Goal: Information Seeking & Learning: Learn about a topic

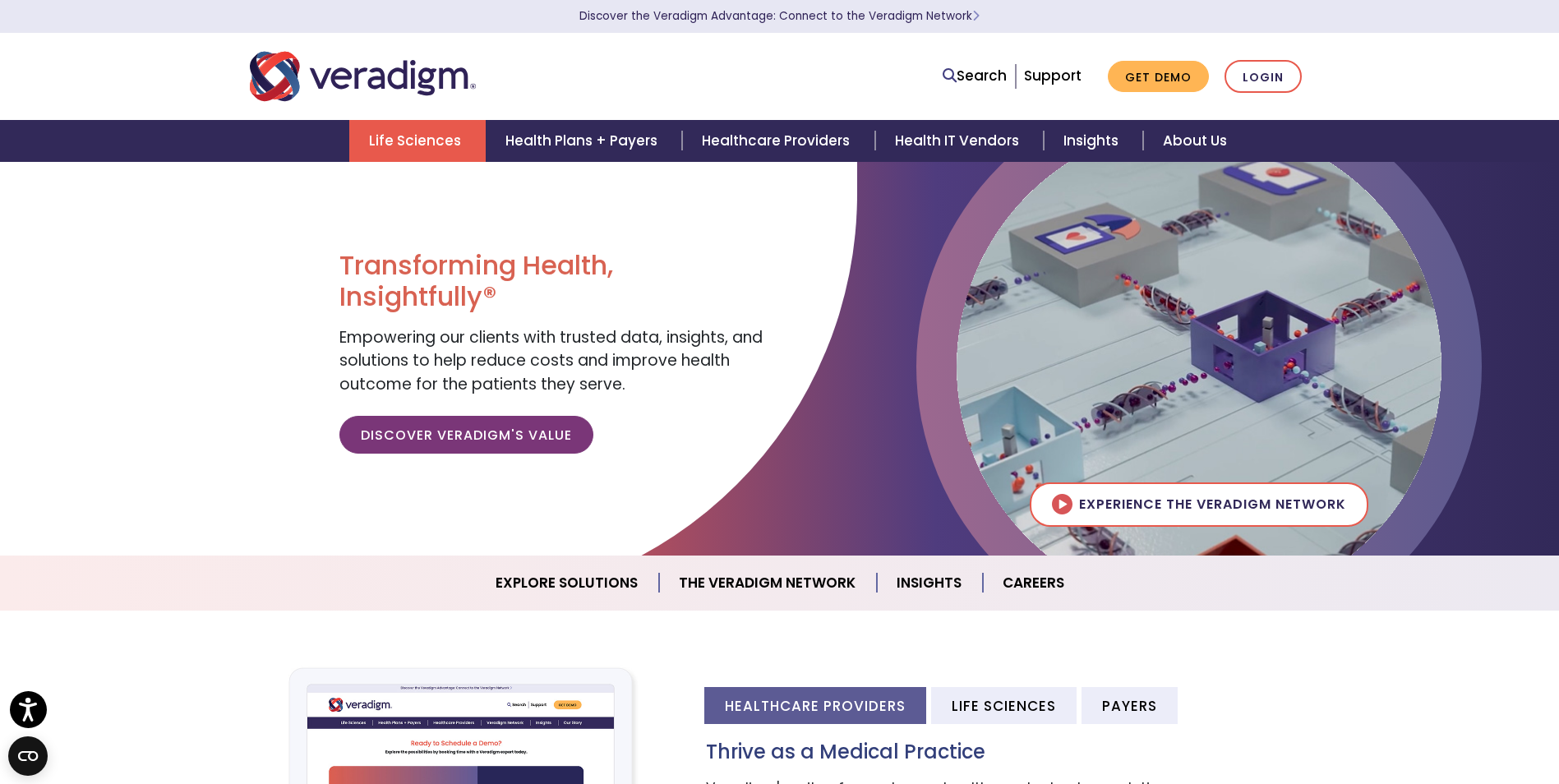
click at [432, 125] on link "Life Sciences" at bounding box center [417, 140] width 136 height 41
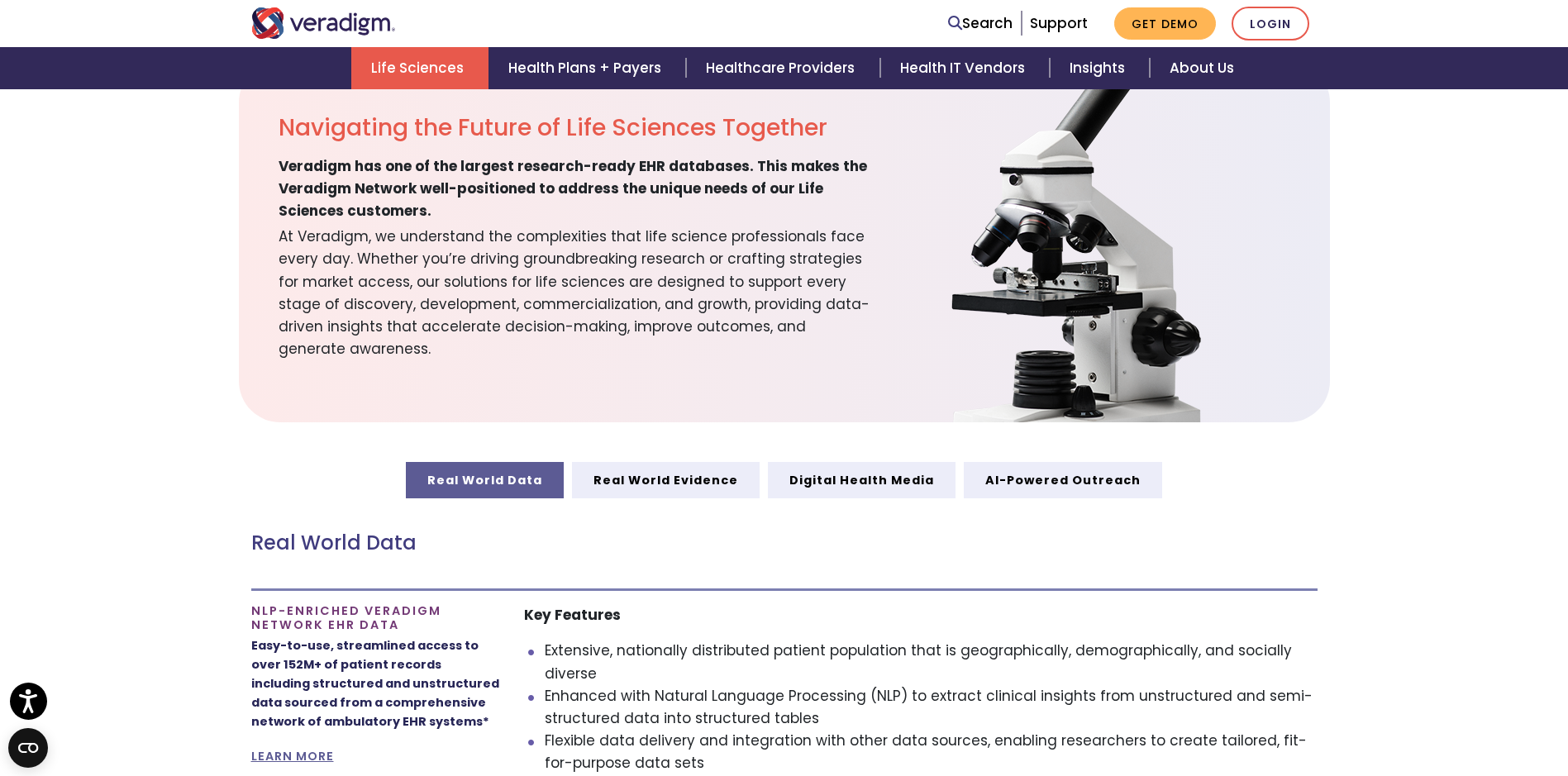
scroll to position [551, 0]
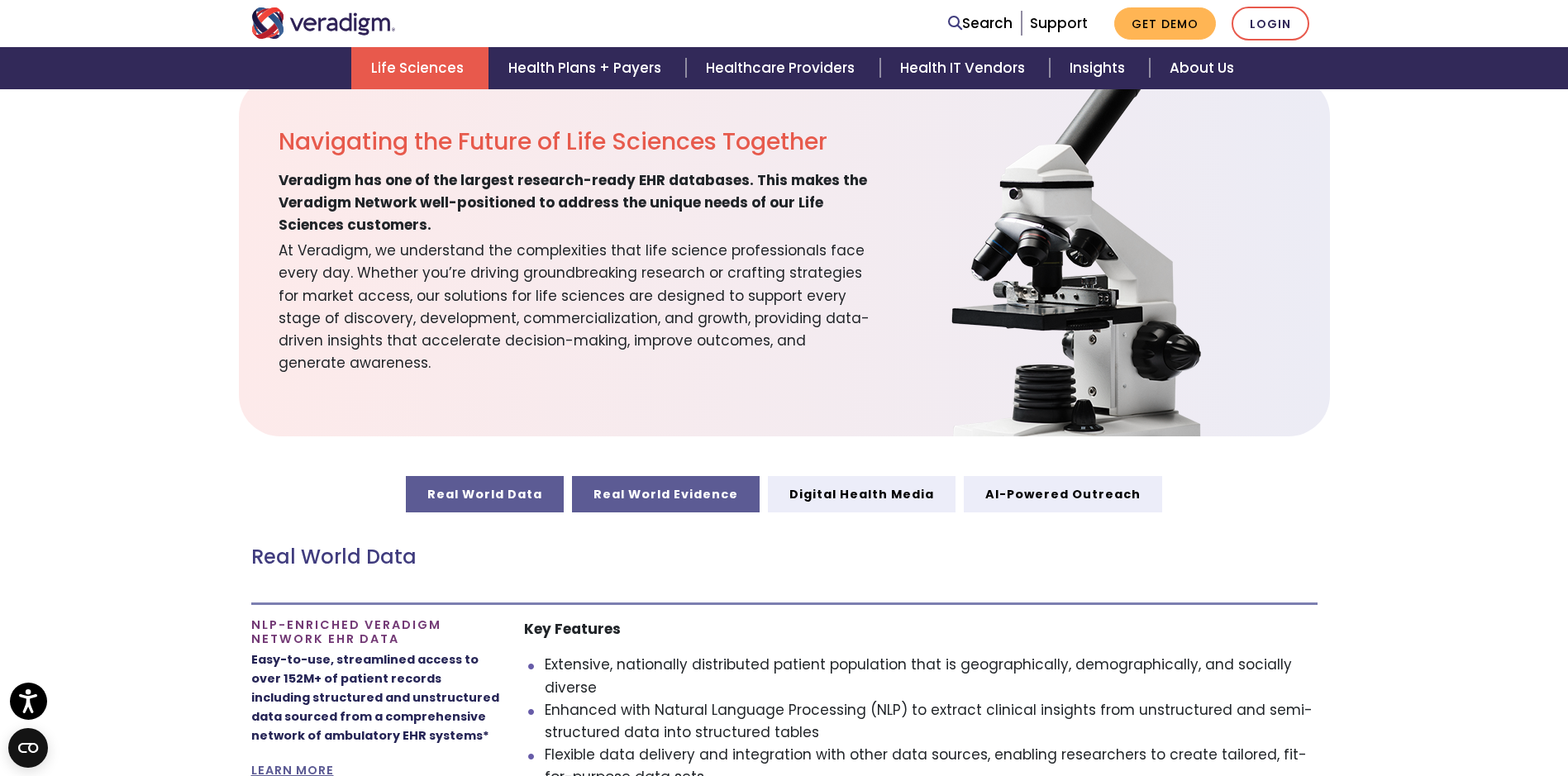
click at [688, 497] on link "Real World Evidence" at bounding box center [665, 494] width 187 height 36
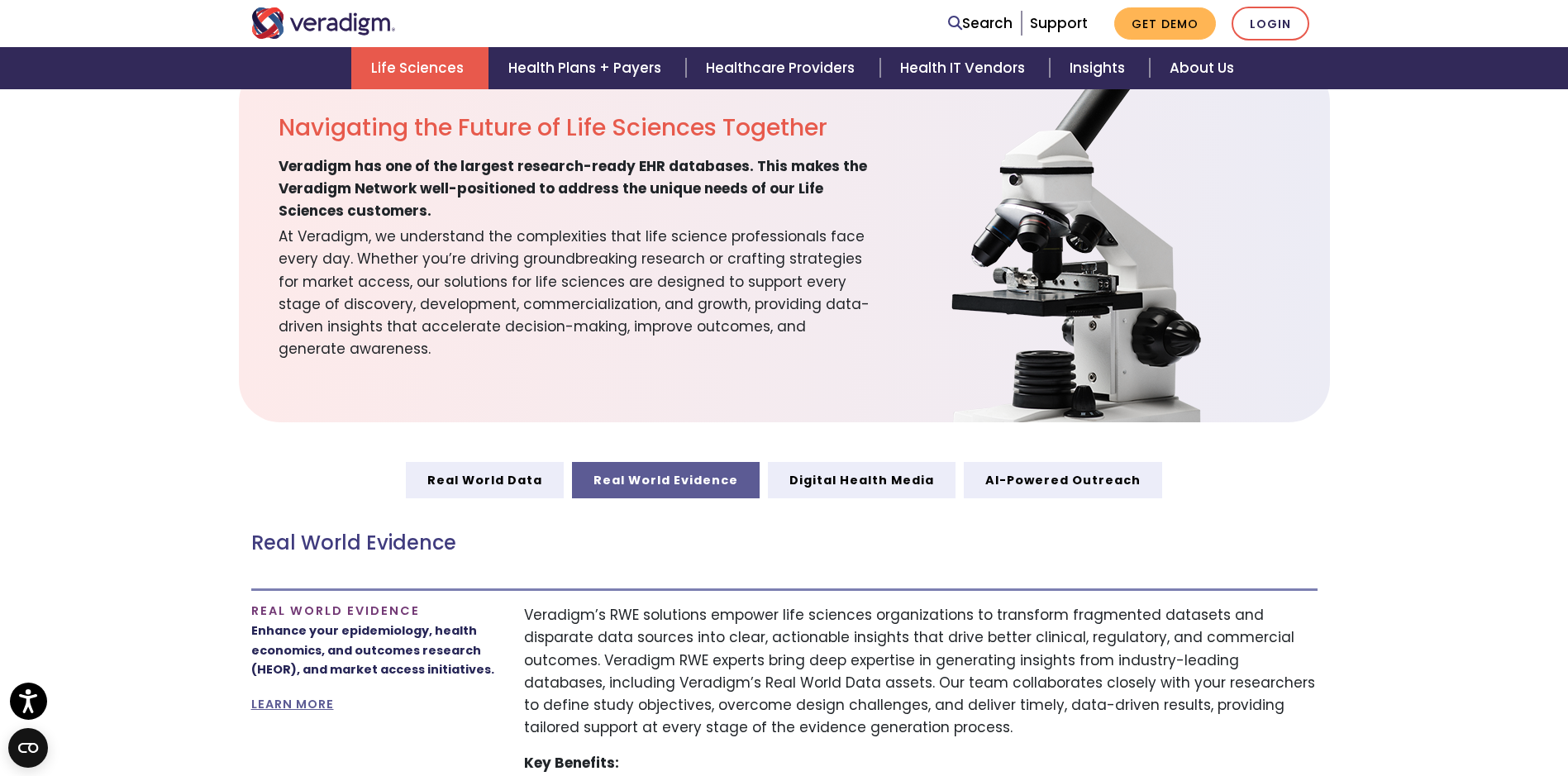
scroll to position [551, 0]
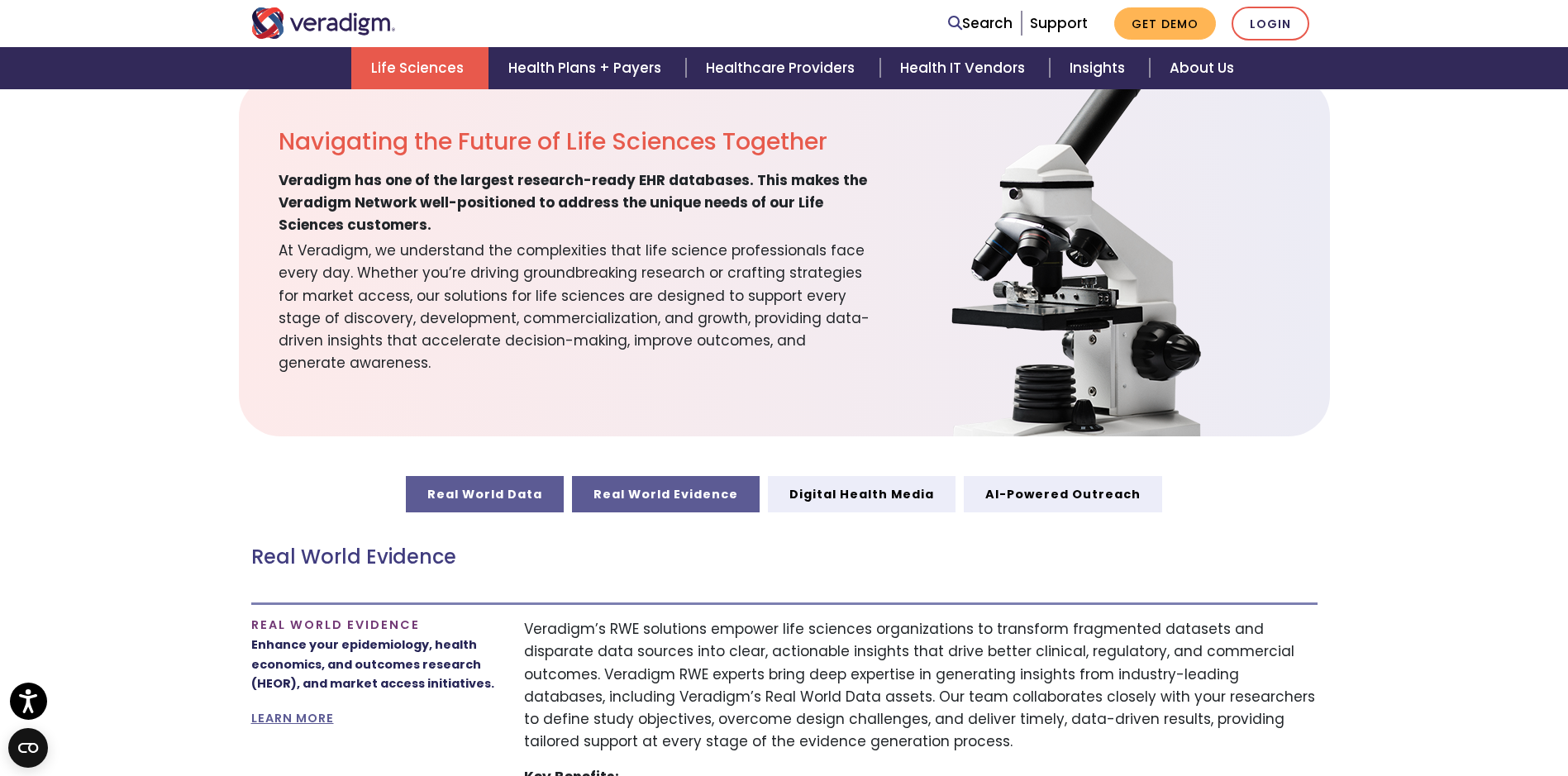
click at [486, 498] on link "Real World Data" at bounding box center [485, 494] width 158 height 36
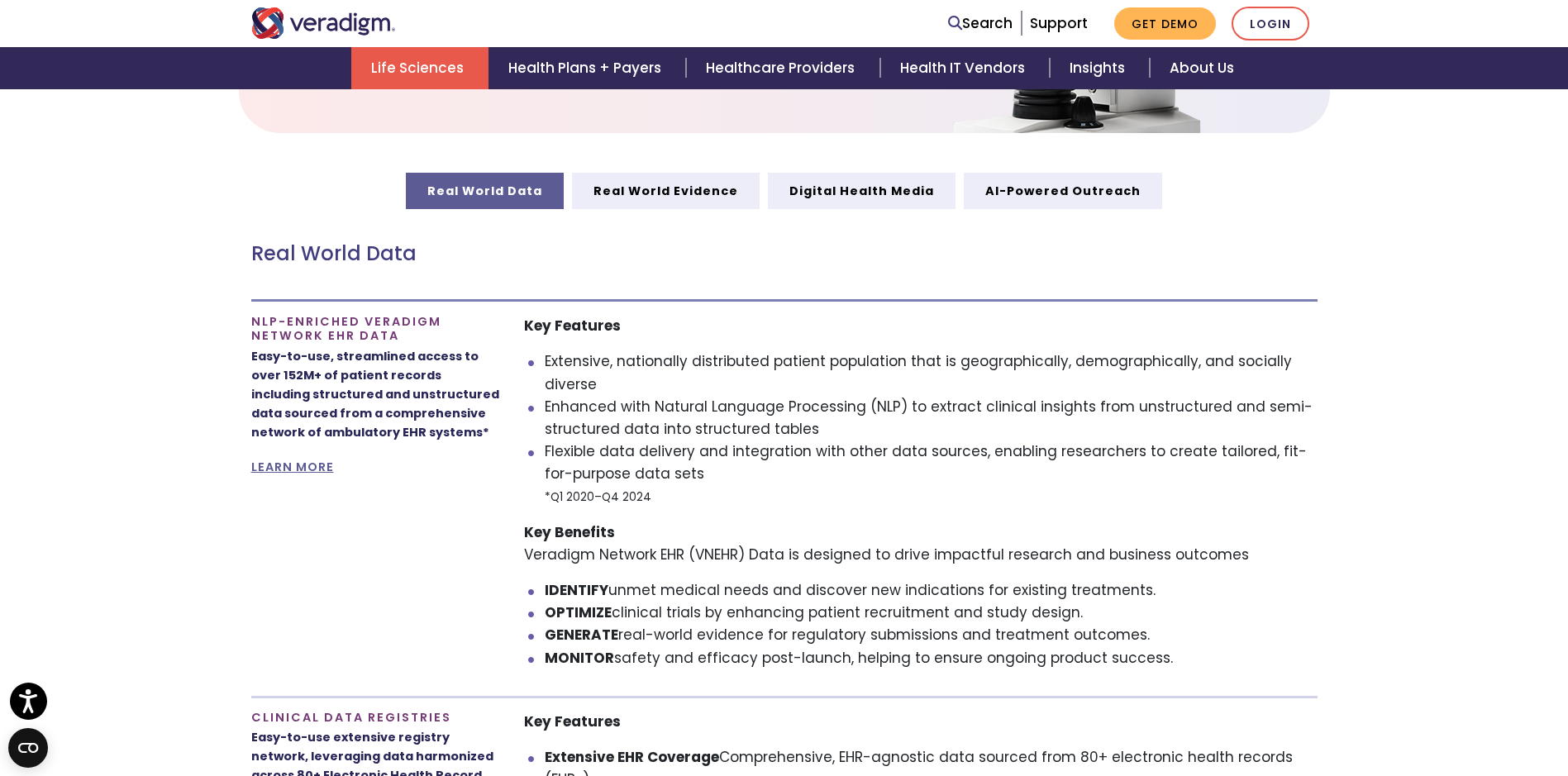
scroll to position [826, 0]
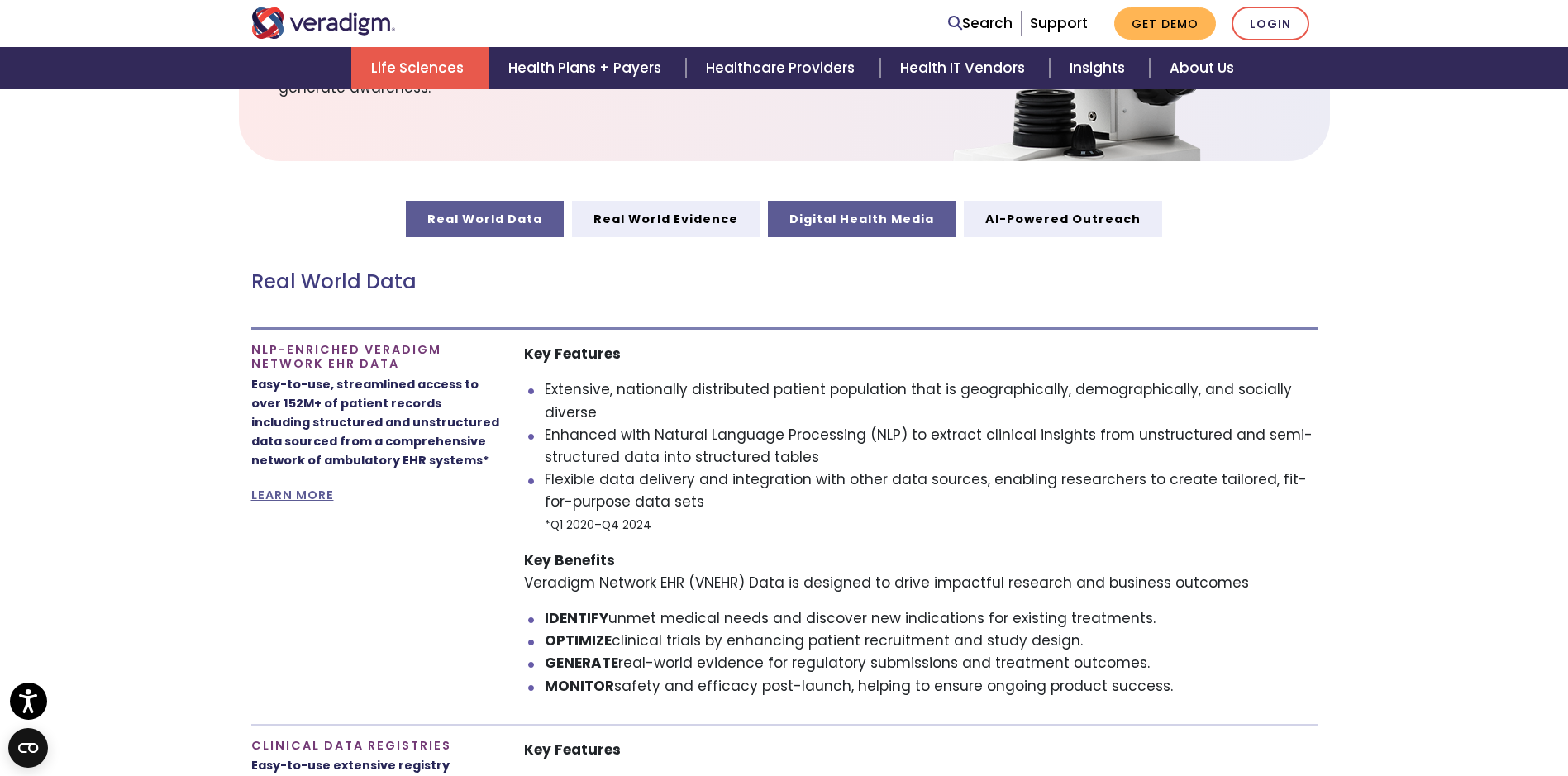
click at [914, 219] on link "Digital Health Media" at bounding box center [861, 218] width 187 height 36
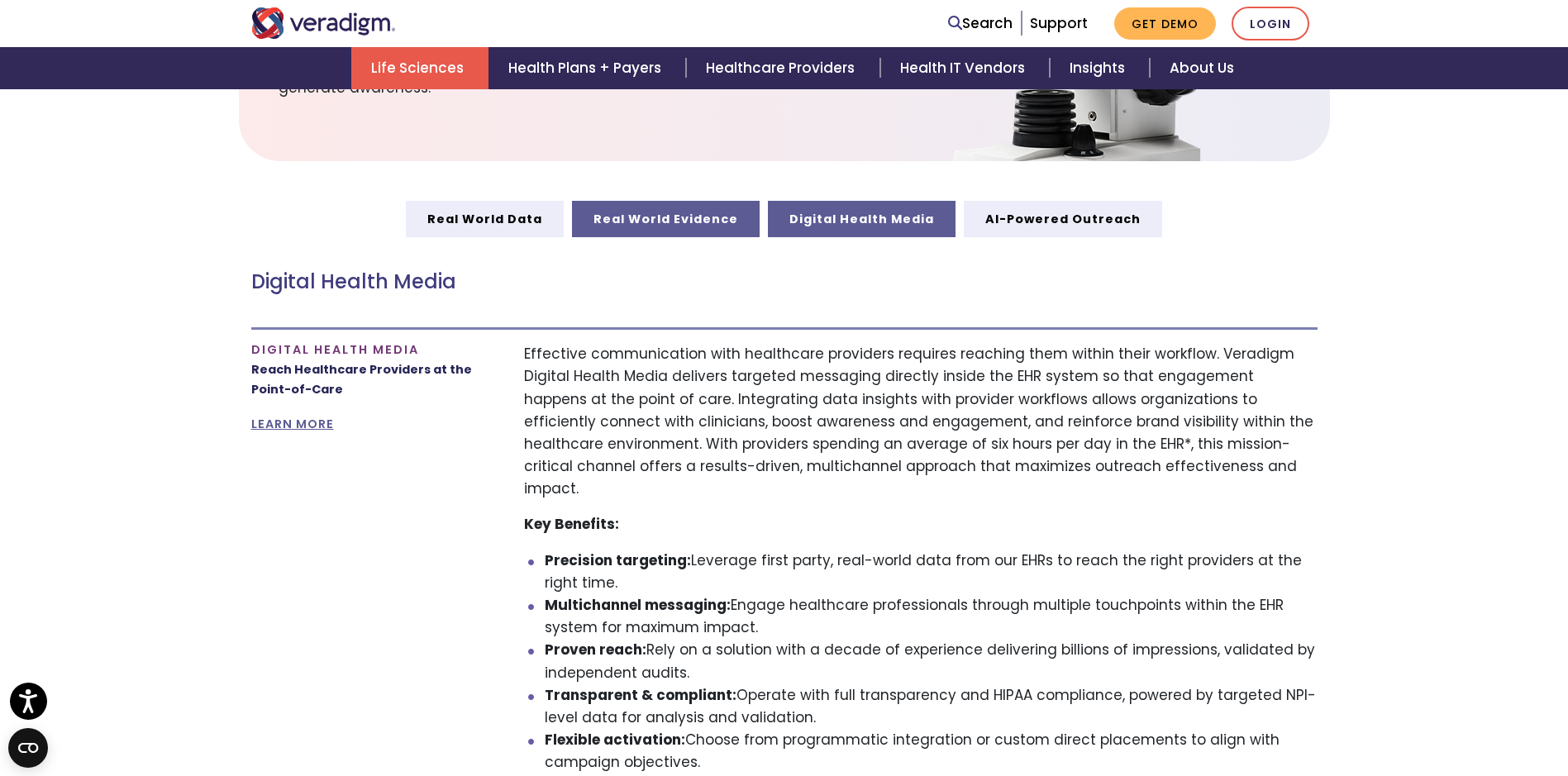
click at [661, 218] on link "Real World Evidence" at bounding box center [665, 218] width 187 height 36
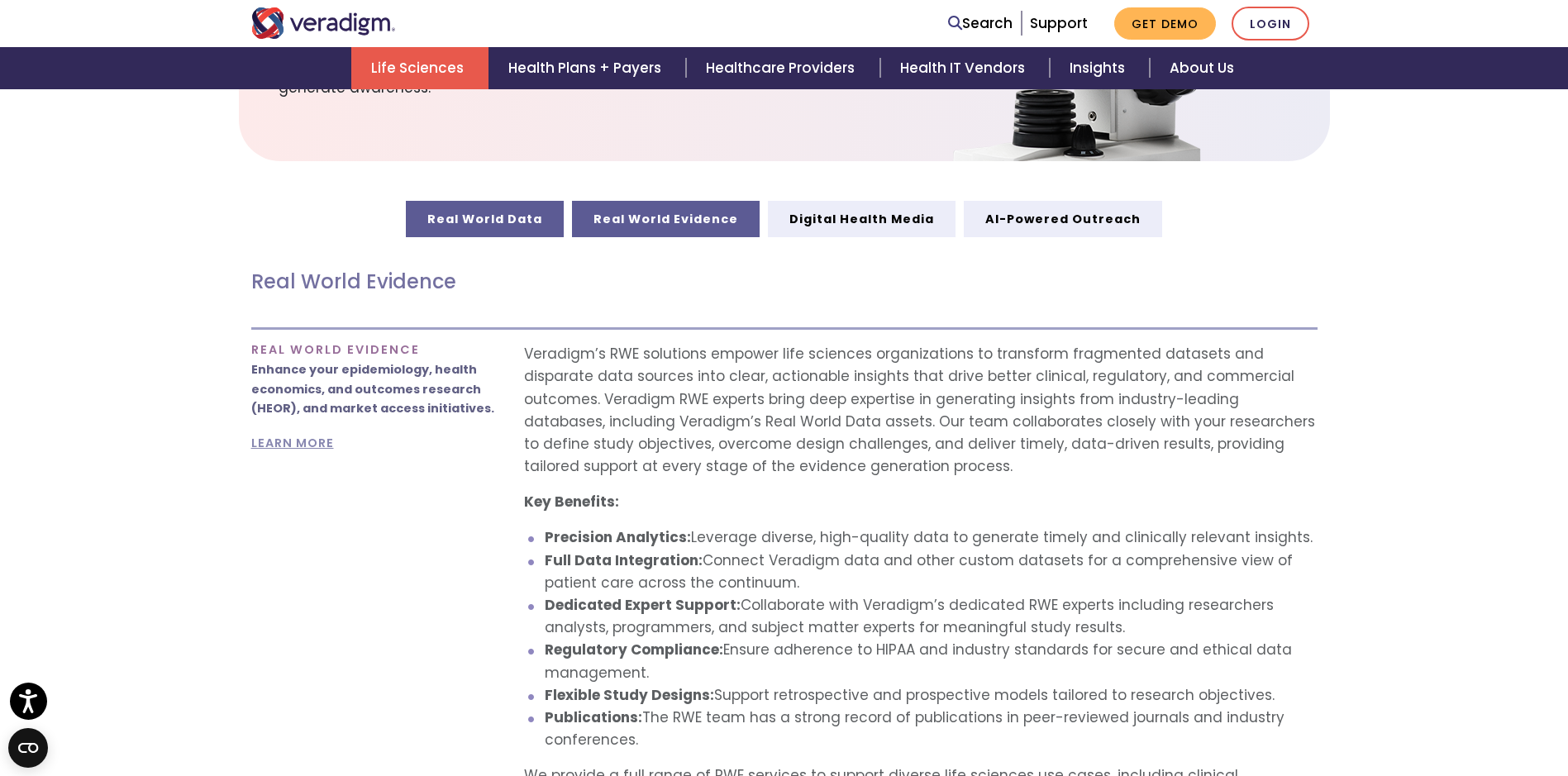
click at [525, 222] on link "Real World Data" at bounding box center [485, 218] width 158 height 36
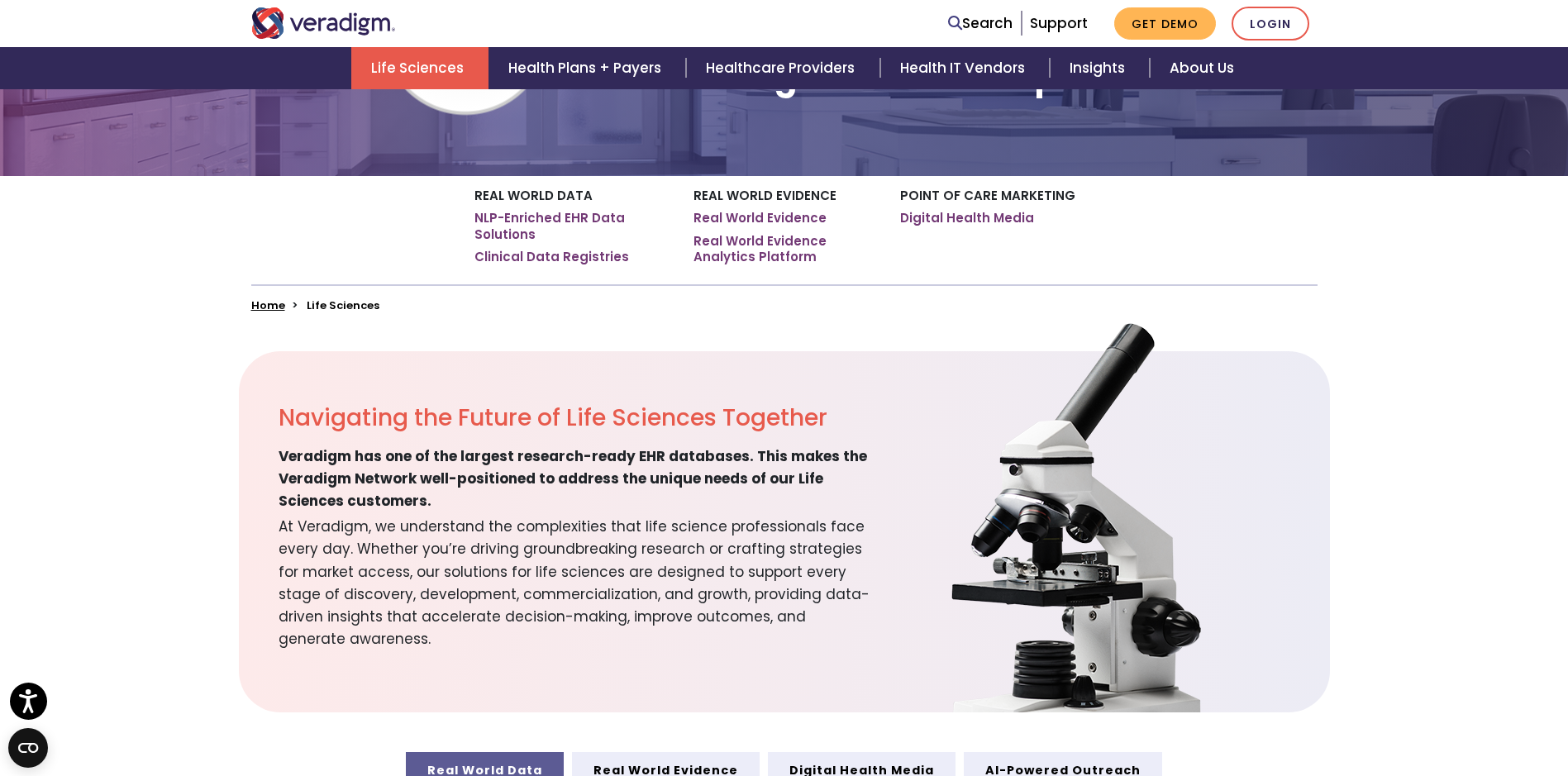
scroll to position [551, 0]
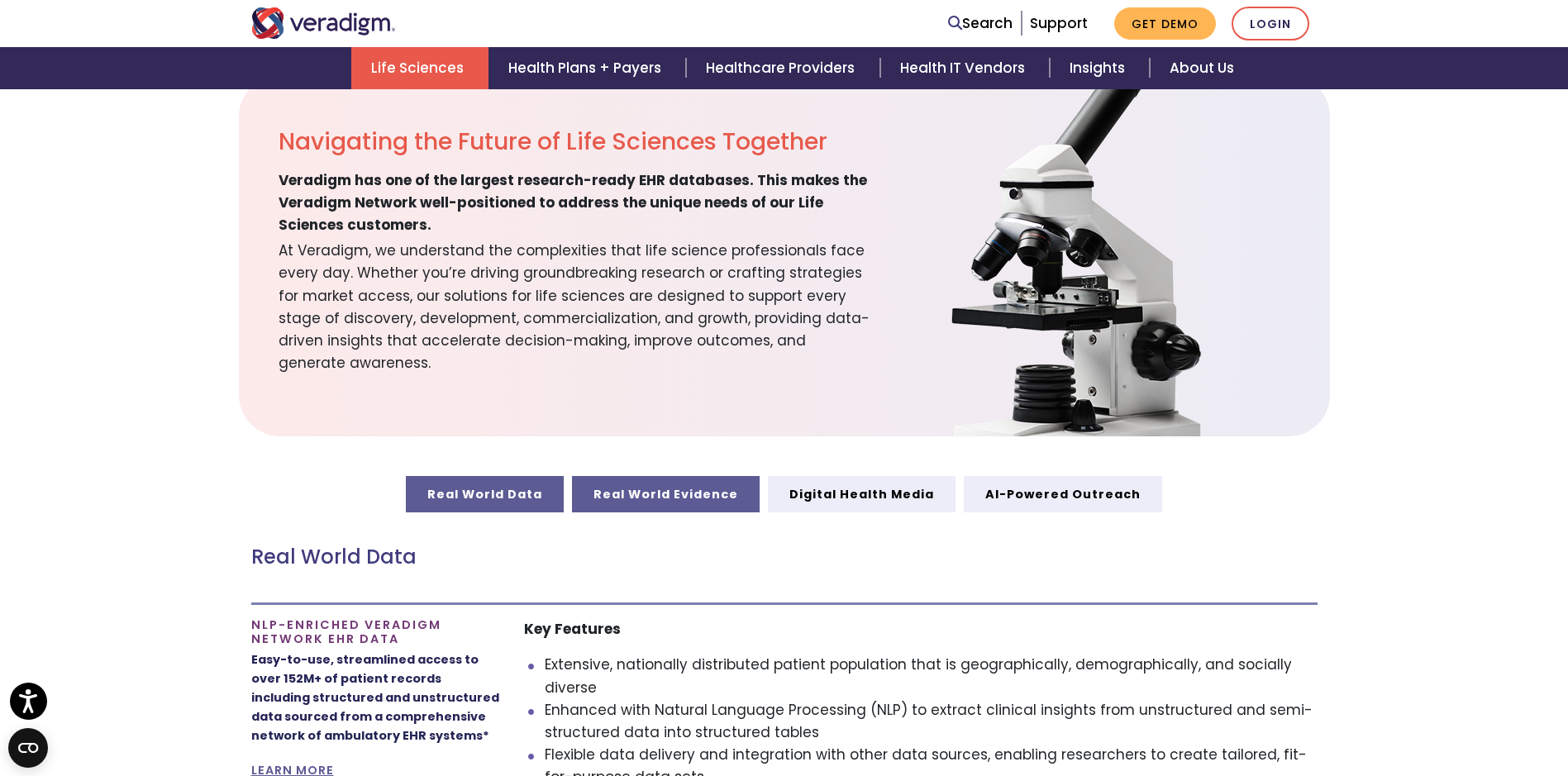
click at [658, 495] on link "Real World Evidence" at bounding box center [665, 494] width 187 height 36
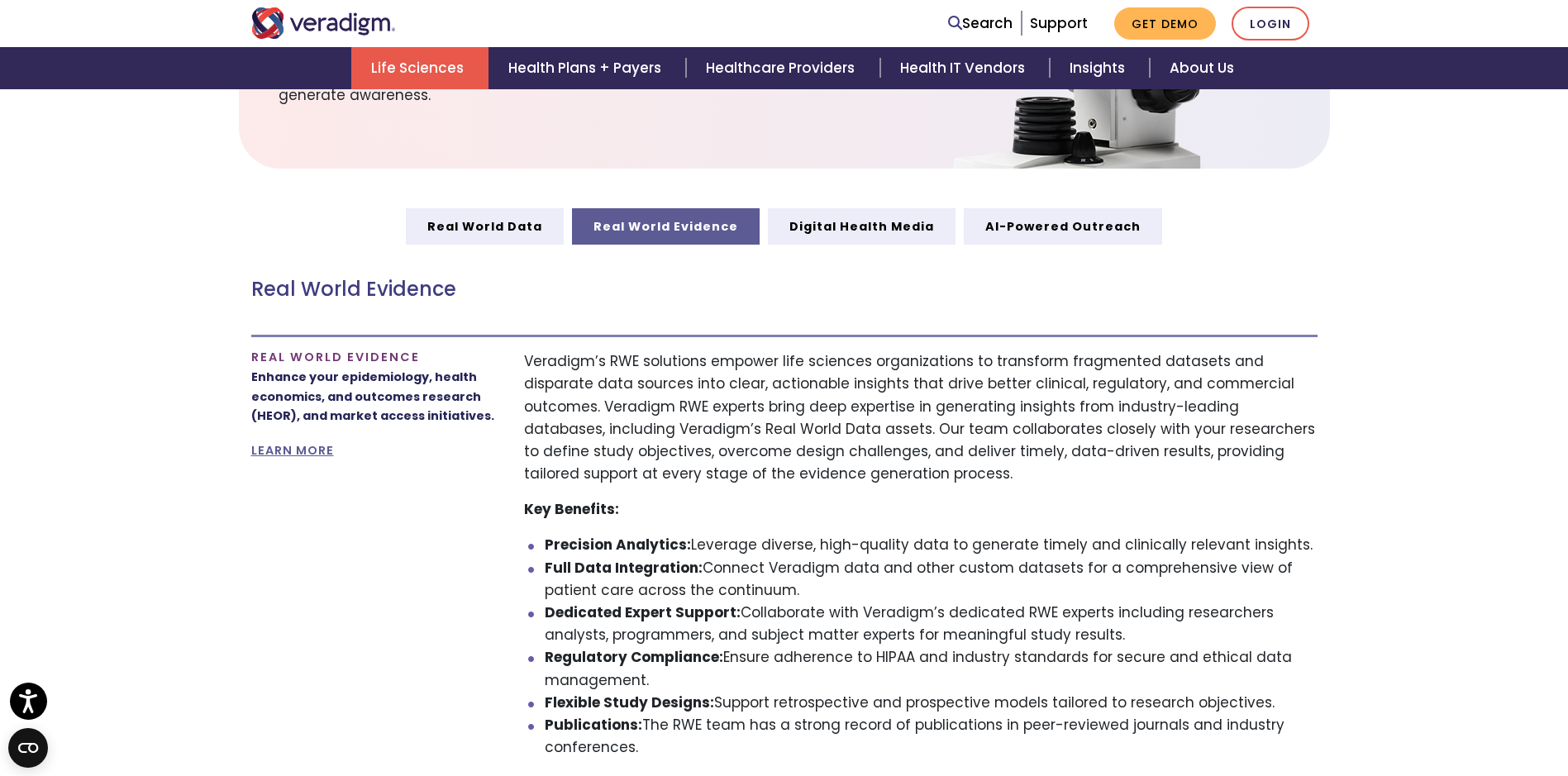
scroll to position [826, 0]
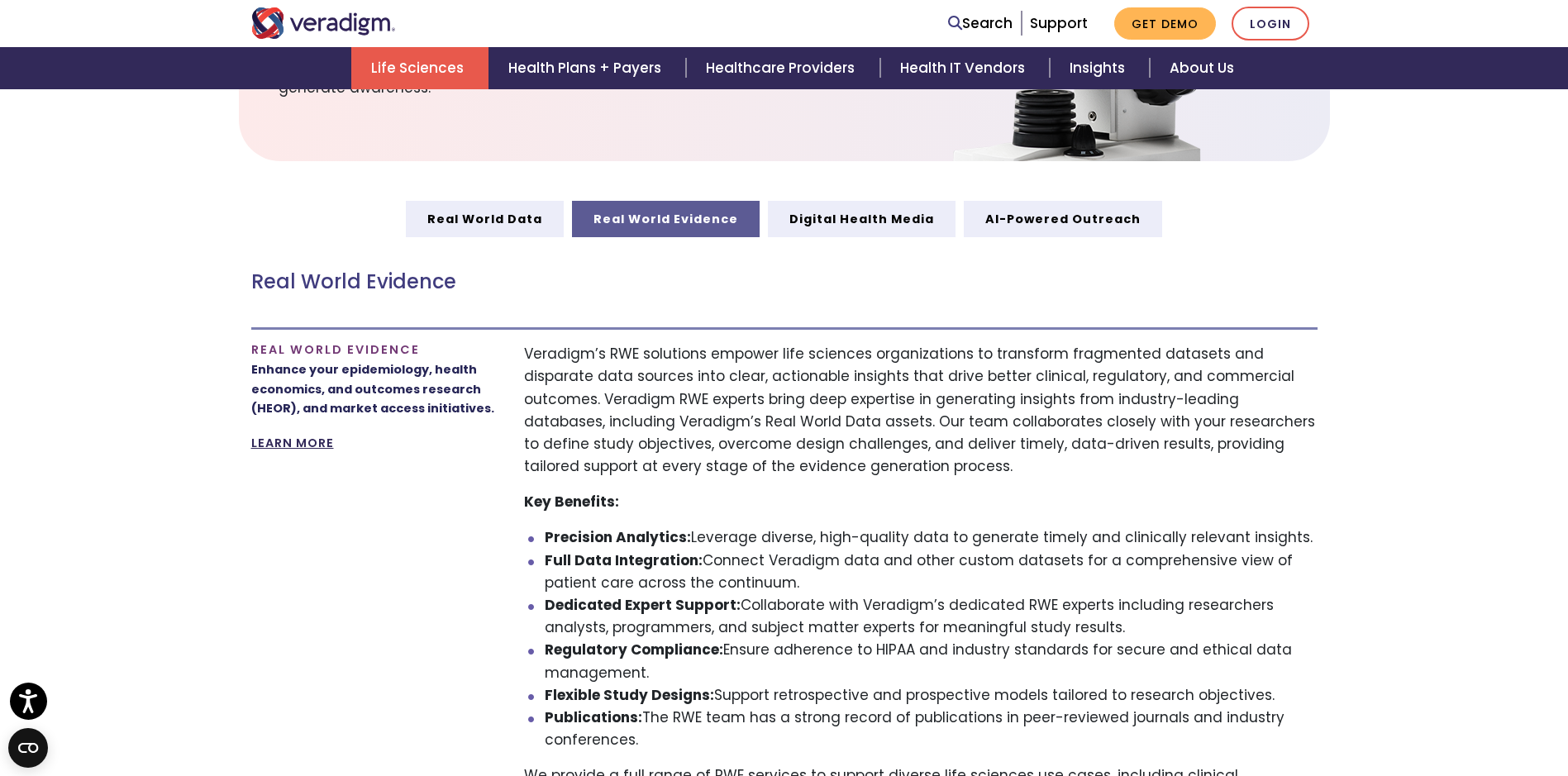
click at [303, 447] on link "LEARN MORE" at bounding box center [292, 442] width 83 height 17
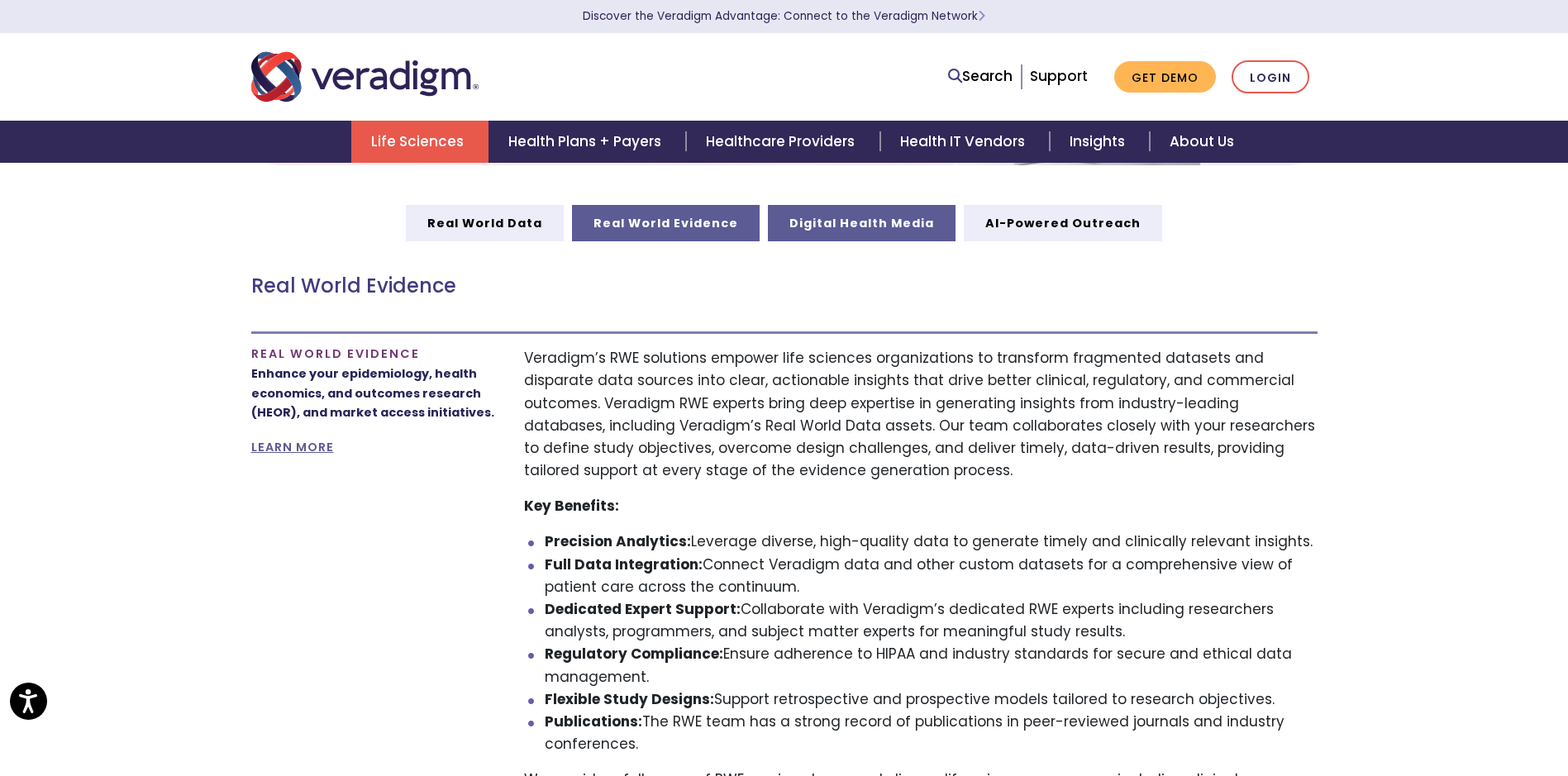
click at [809, 217] on link "Digital Health Media" at bounding box center [861, 223] width 187 height 36
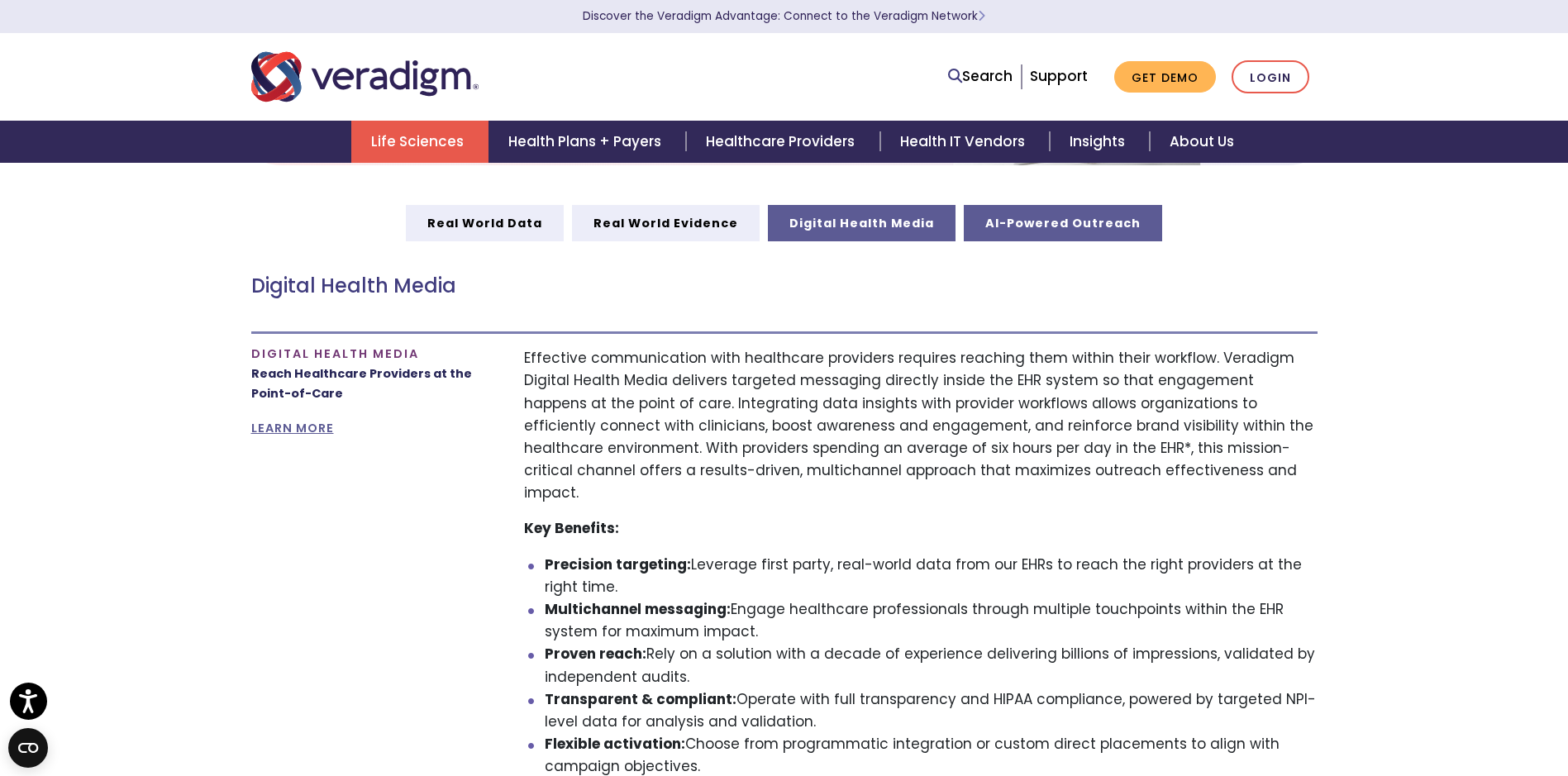
click at [1052, 227] on link "AI-Powered Outreach" at bounding box center [1063, 223] width 198 height 36
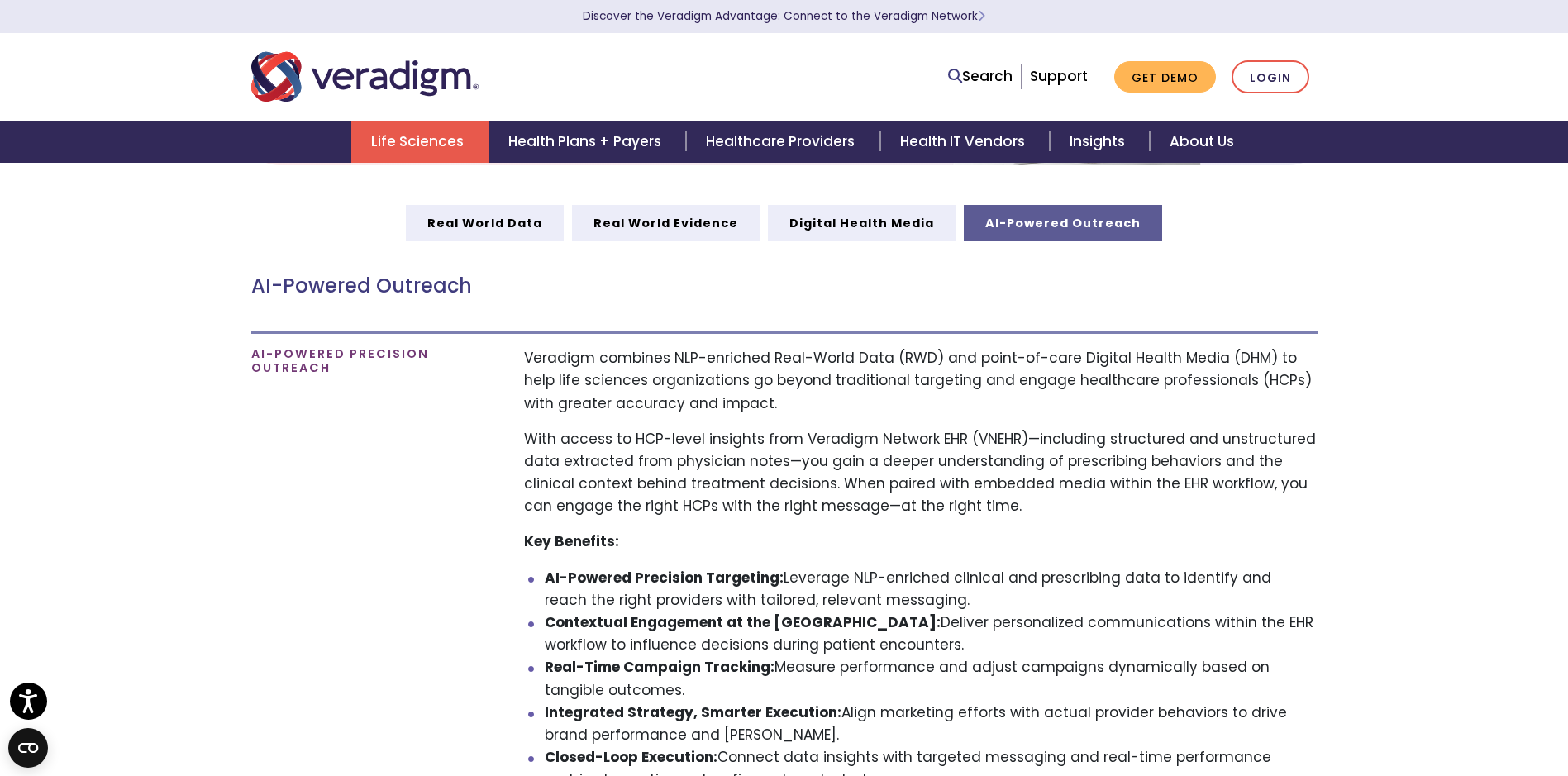
click at [416, 146] on link "Life Sciences" at bounding box center [419, 141] width 137 height 42
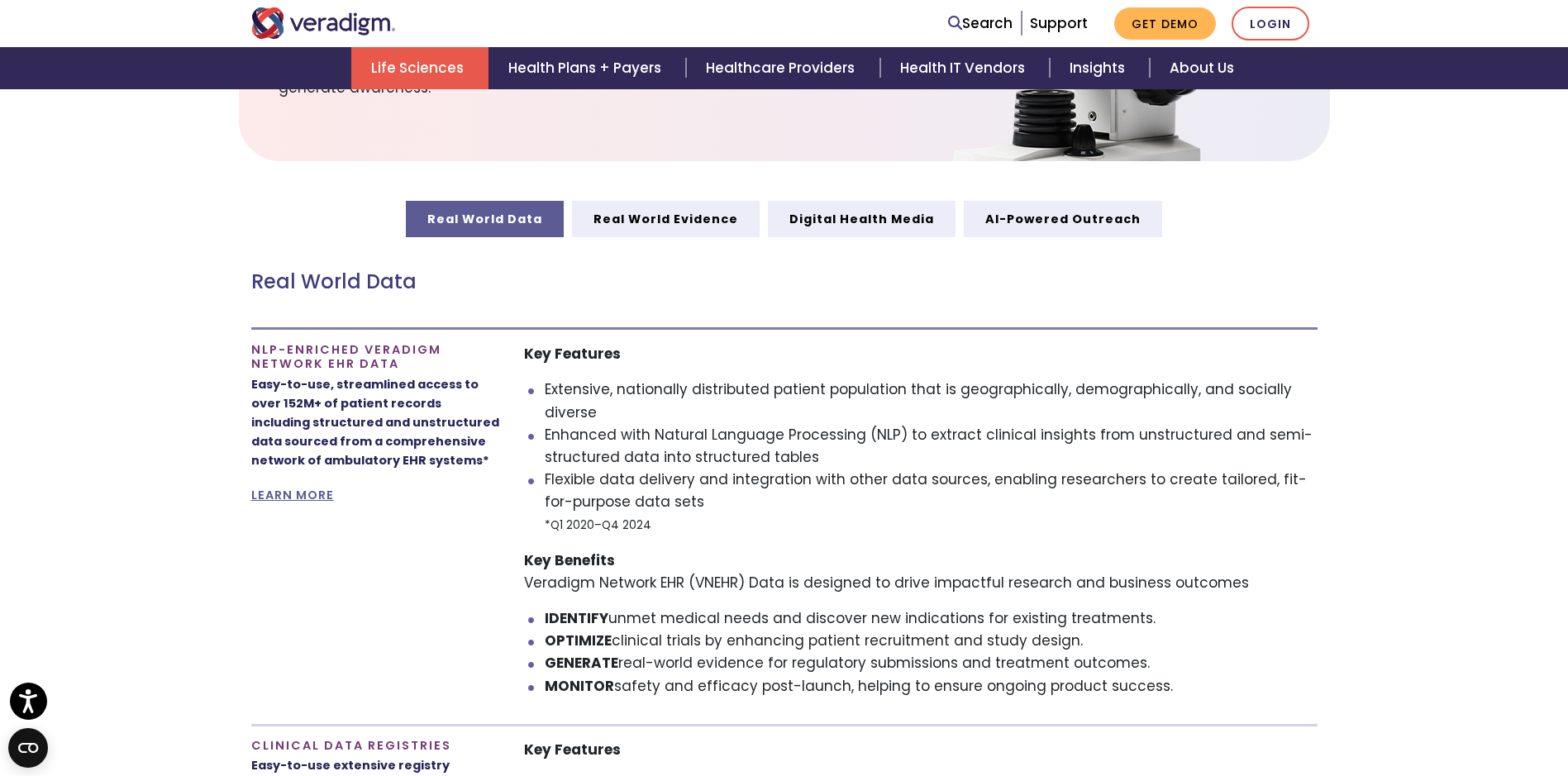
scroll to position [551, 0]
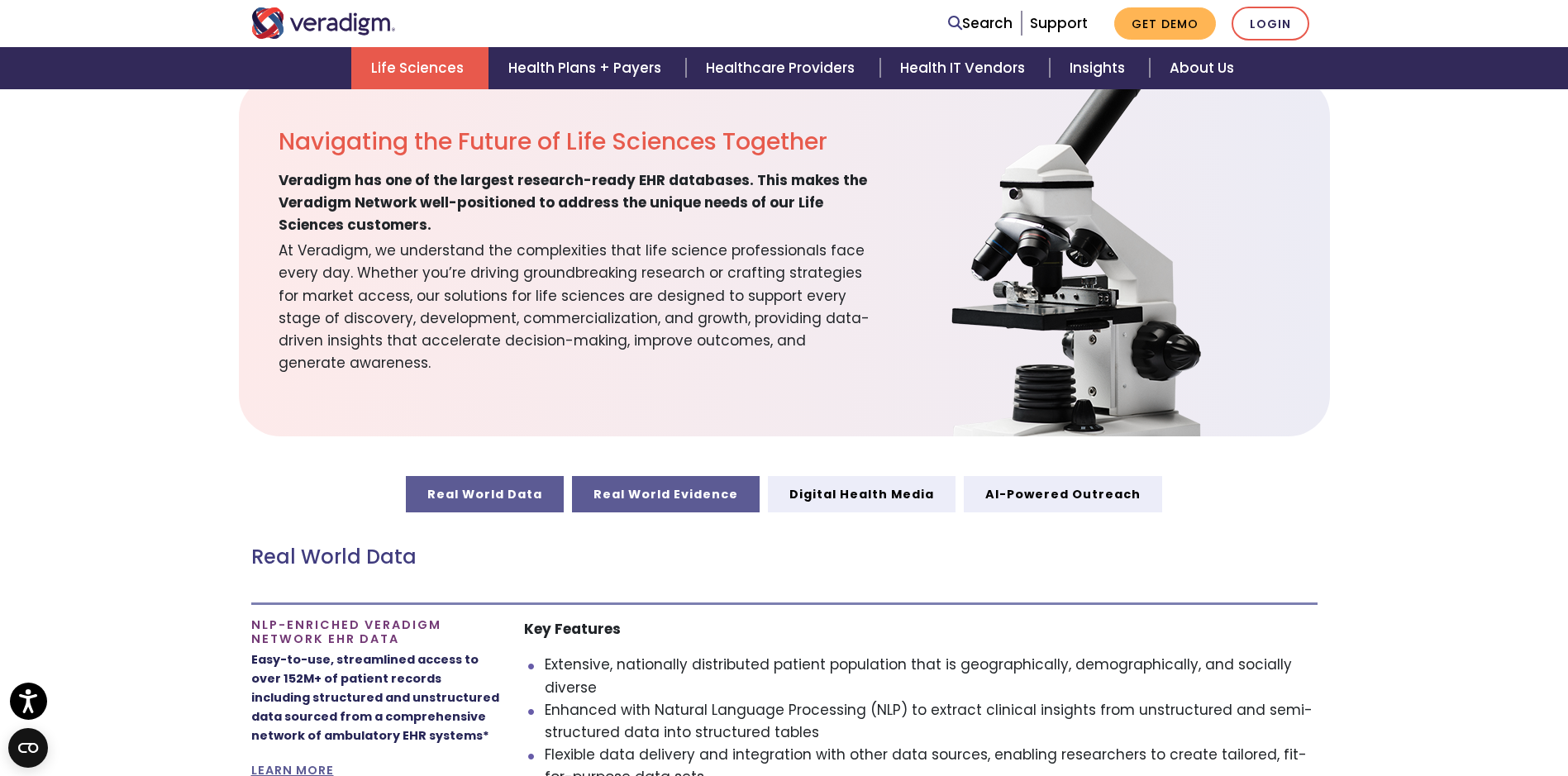
click at [641, 508] on link "Real World Evidence" at bounding box center [665, 494] width 187 height 36
